Goal: Task Accomplishment & Management: Manage account settings

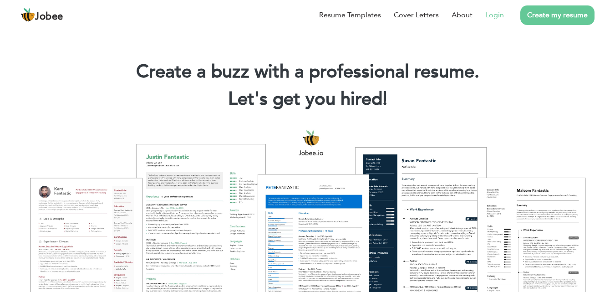
click at [501, 12] on link "Login" at bounding box center [495, 15] width 19 height 11
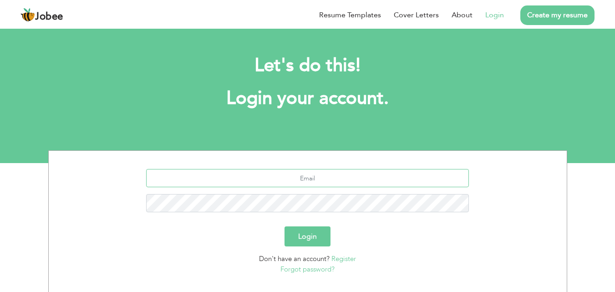
click at [340, 177] on input "text" at bounding box center [307, 178] width 323 height 18
type input "[EMAIL_ADDRESS][DOMAIN_NAME]"
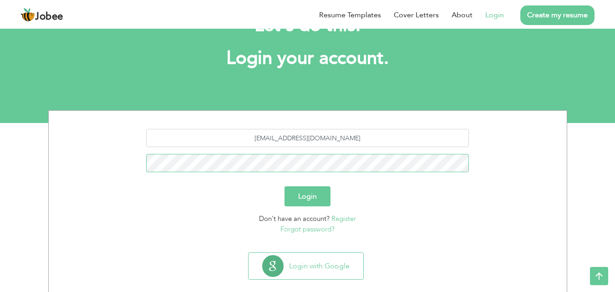
scroll to position [54, 0]
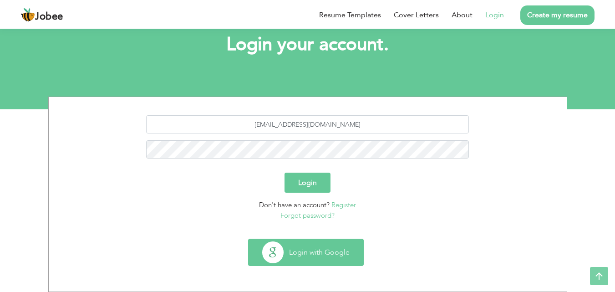
click at [311, 251] on button "Login with Google" at bounding box center [306, 252] width 115 height 26
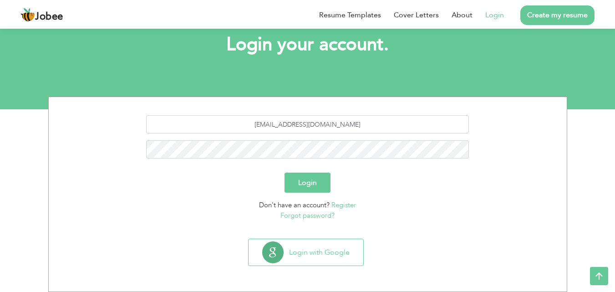
click at [307, 177] on button "Login" at bounding box center [308, 183] width 46 height 20
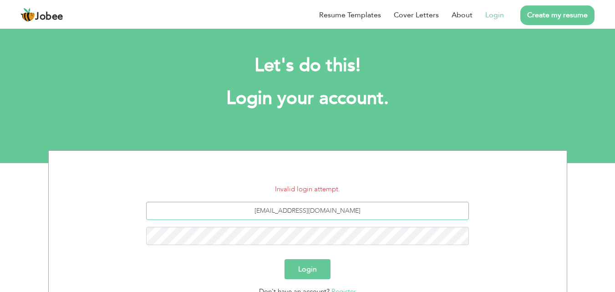
click at [318, 208] on input "[EMAIL_ADDRESS][DOMAIN_NAME]" at bounding box center [307, 211] width 323 height 18
click at [307, 276] on button "Login" at bounding box center [308, 269] width 46 height 20
